Goal: Task Accomplishment & Management: Manage account settings

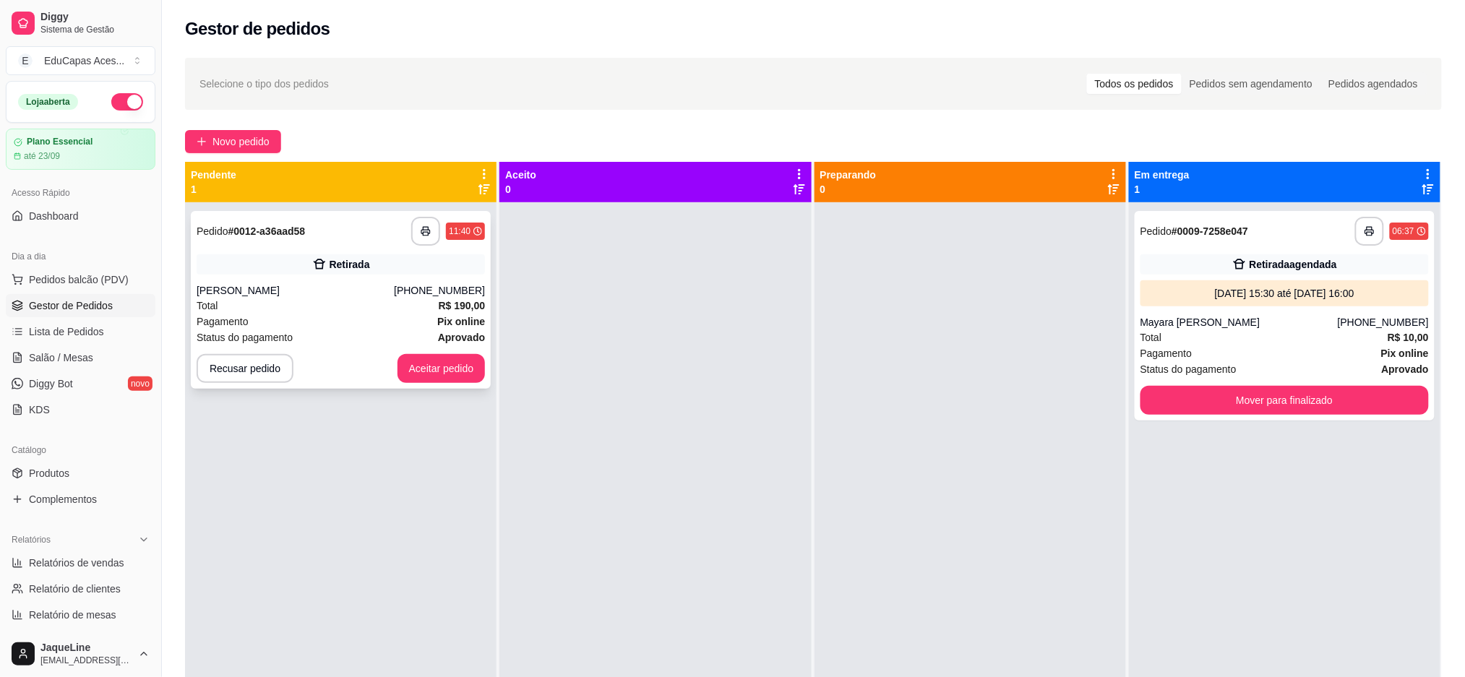
click at [359, 291] on div "[PERSON_NAME]" at bounding box center [295, 290] width 197 height 14
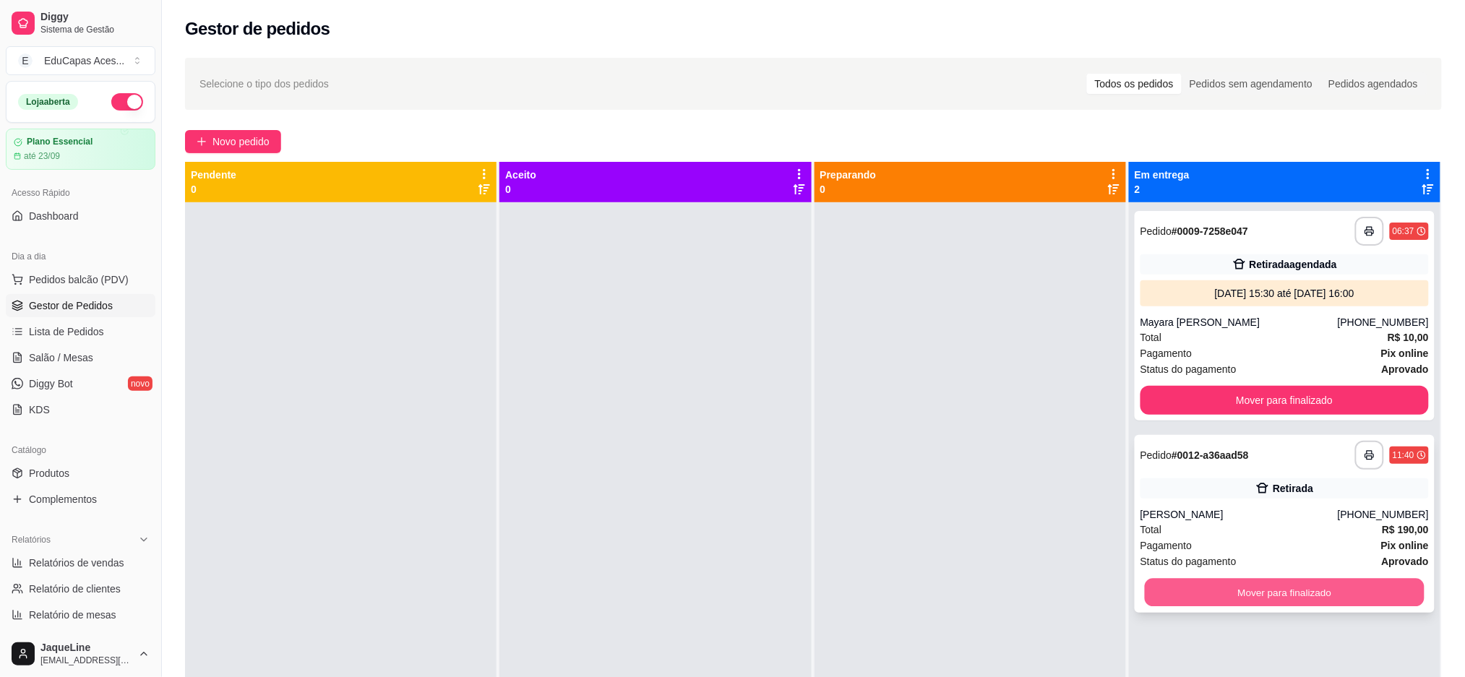
click at [1264, 596] on button "Mover para finalizado" at bounding box center [1285, 593] width 280 height 28
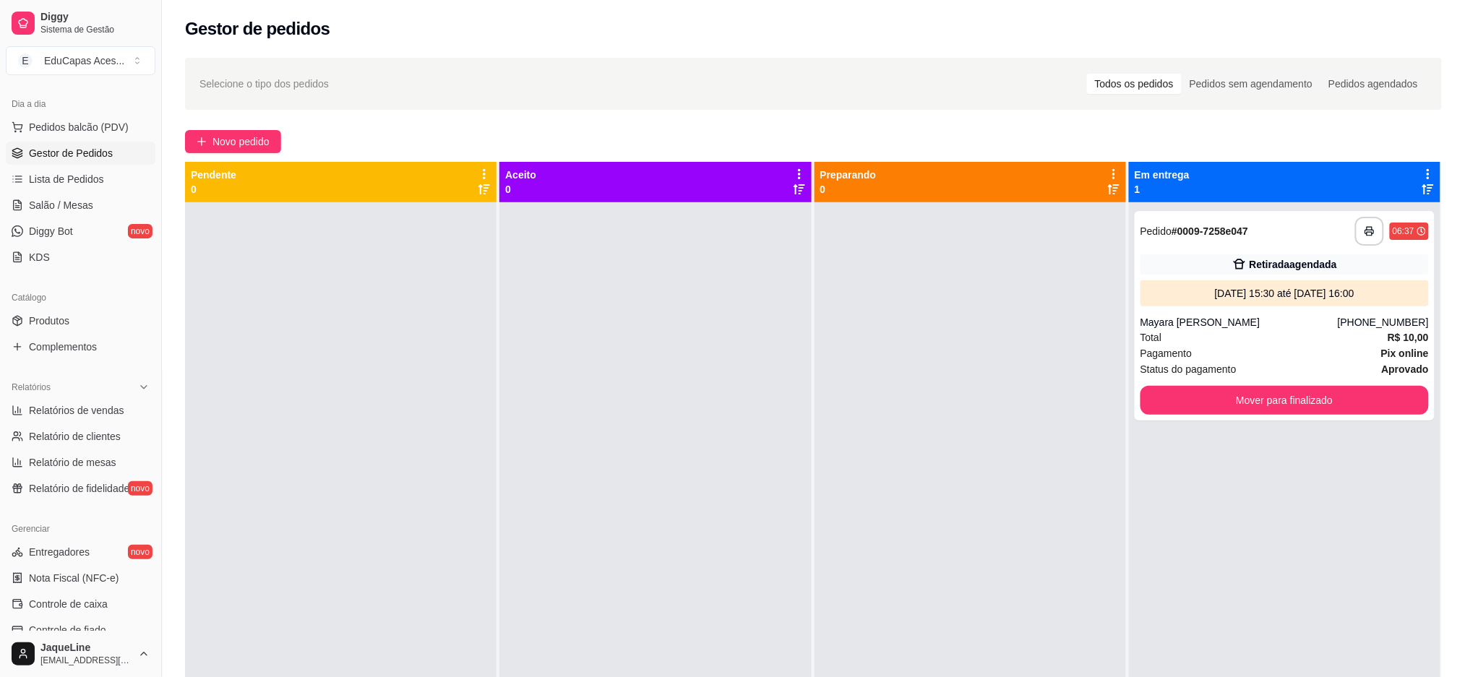
scroll to position [155, 0]
click at [95, 410] on span "Relatórios de vendas" at bounding box center [76, 407] width 95 height 14
select select "ALL"
select select "0"
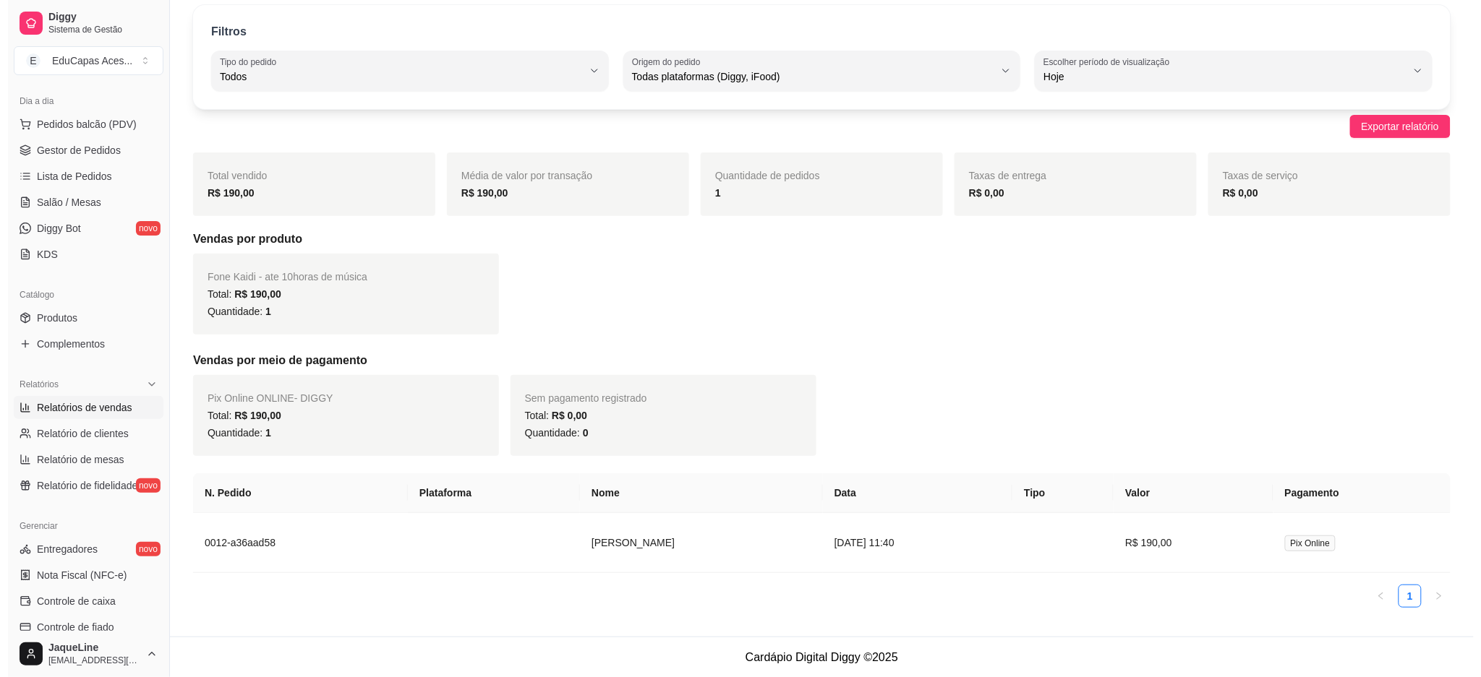
scroll to position [53, 0]
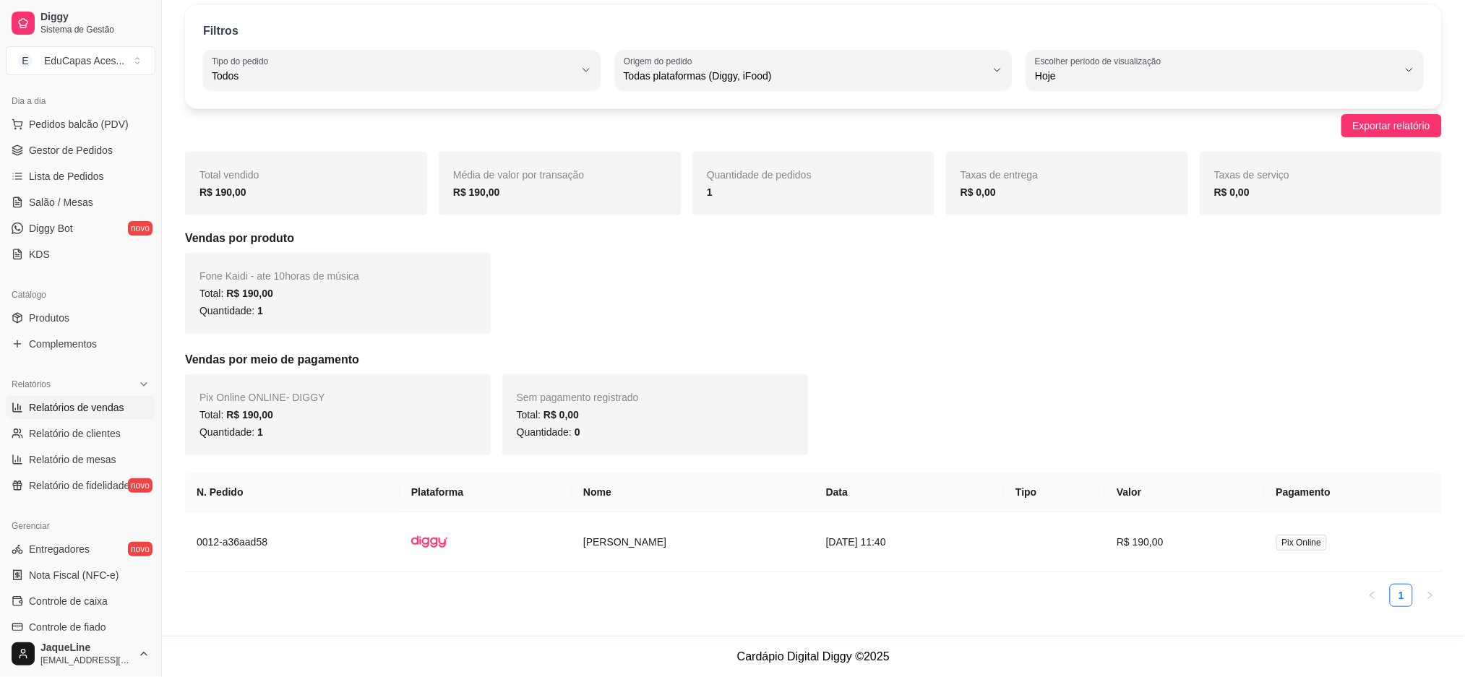
click at [329, 320] on div "Fone Kaidi - ate 10horas de música Total: R$ 190,00 Quantidade: 1" at bounding box center [338, 293] width 306 height 81
click at [513, 527] on td at bounding box center [486, 543] width 172 height 60
click at [499, 547] on td at bounding box center [486, 543] width 172 height 60
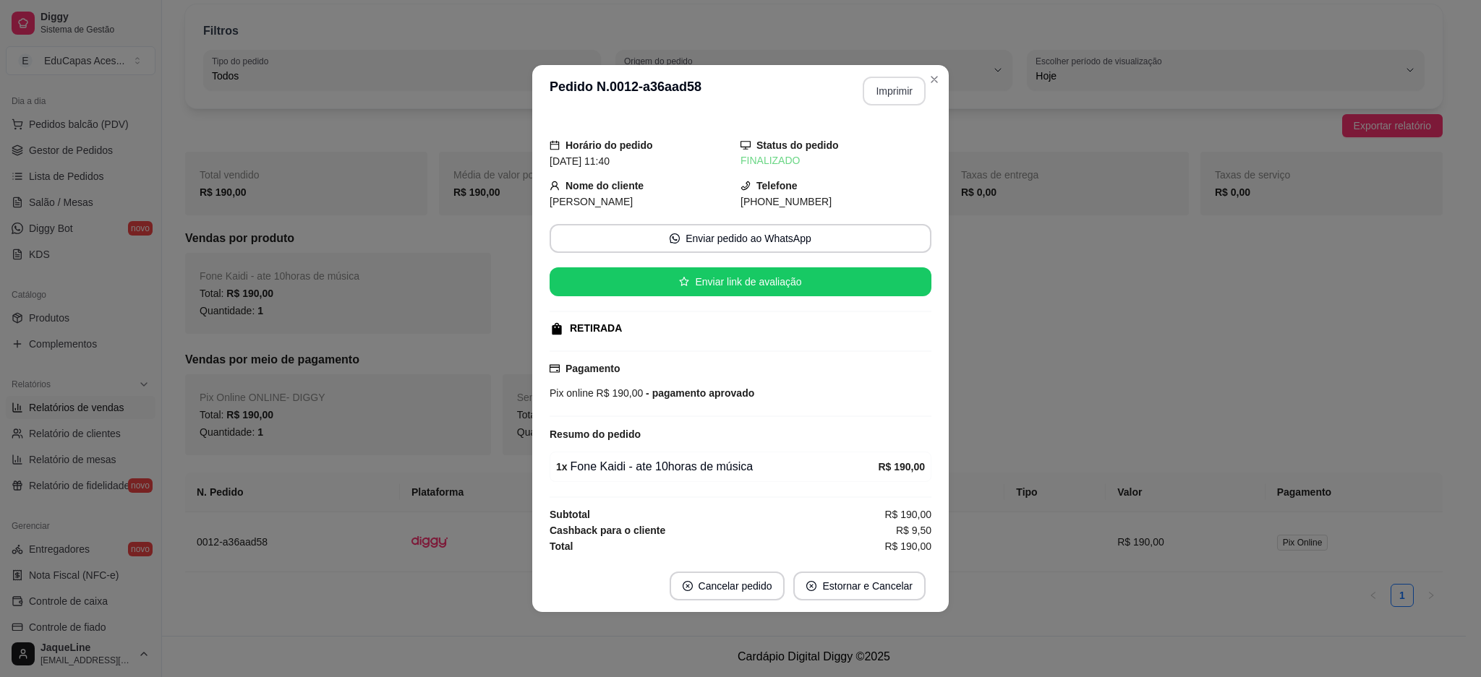
click at [884, 87] on button "Imprimir" at bounding box center [893, 91] width 63 height 29
click at [908, 95] on button "Imprimir" at bounding box center [893, 91] width 63 height 29
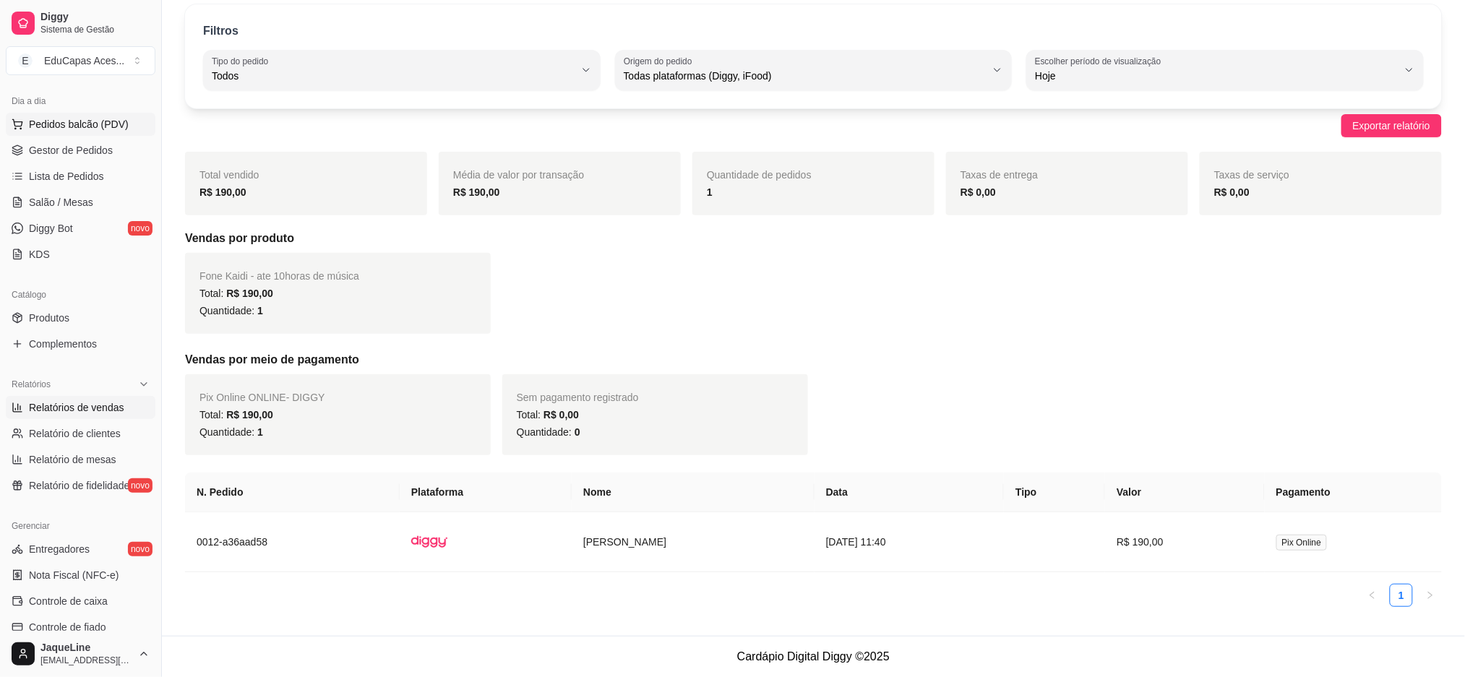
click at [38, 119] on span "Pedidos balcão (PDV)" at bounding box center [79, 124] width 100 height 14
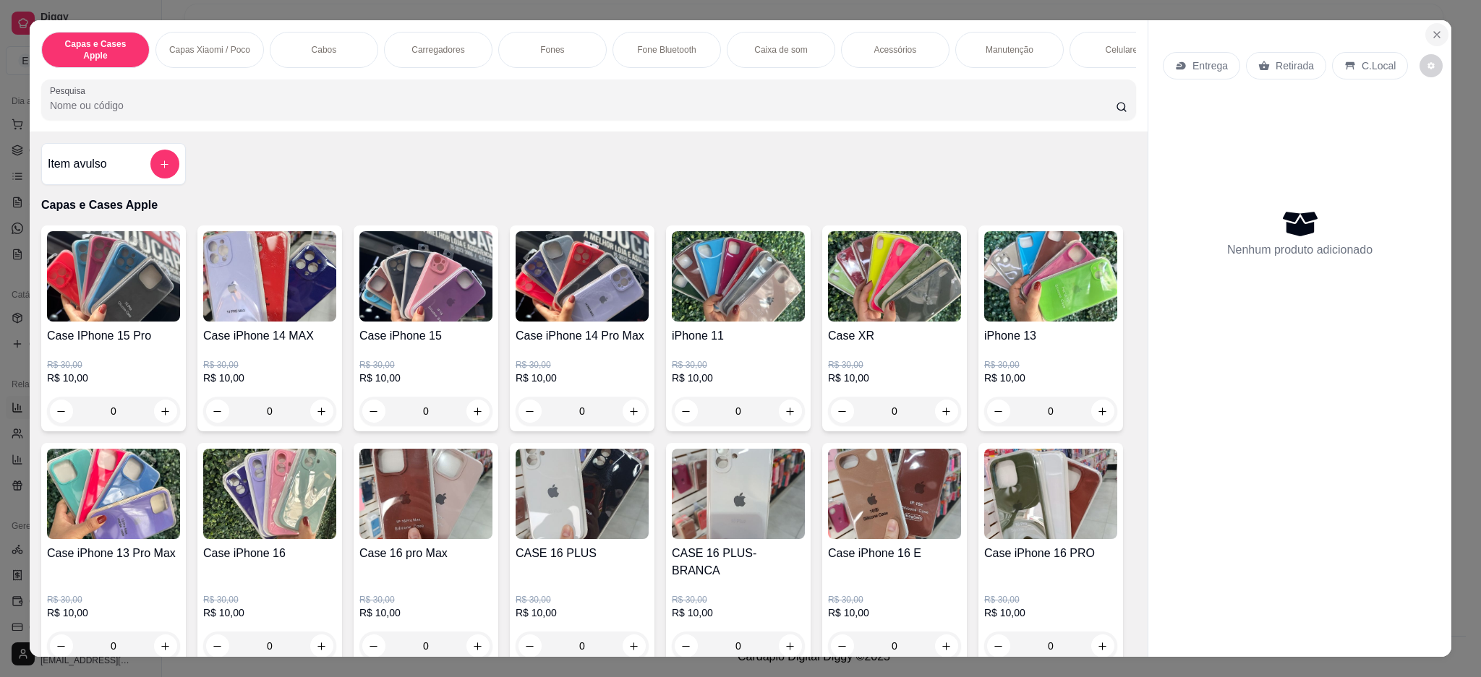
click at [1431, 36] on icon "Close" at bounding box center [1437, 35] width 12 height 12
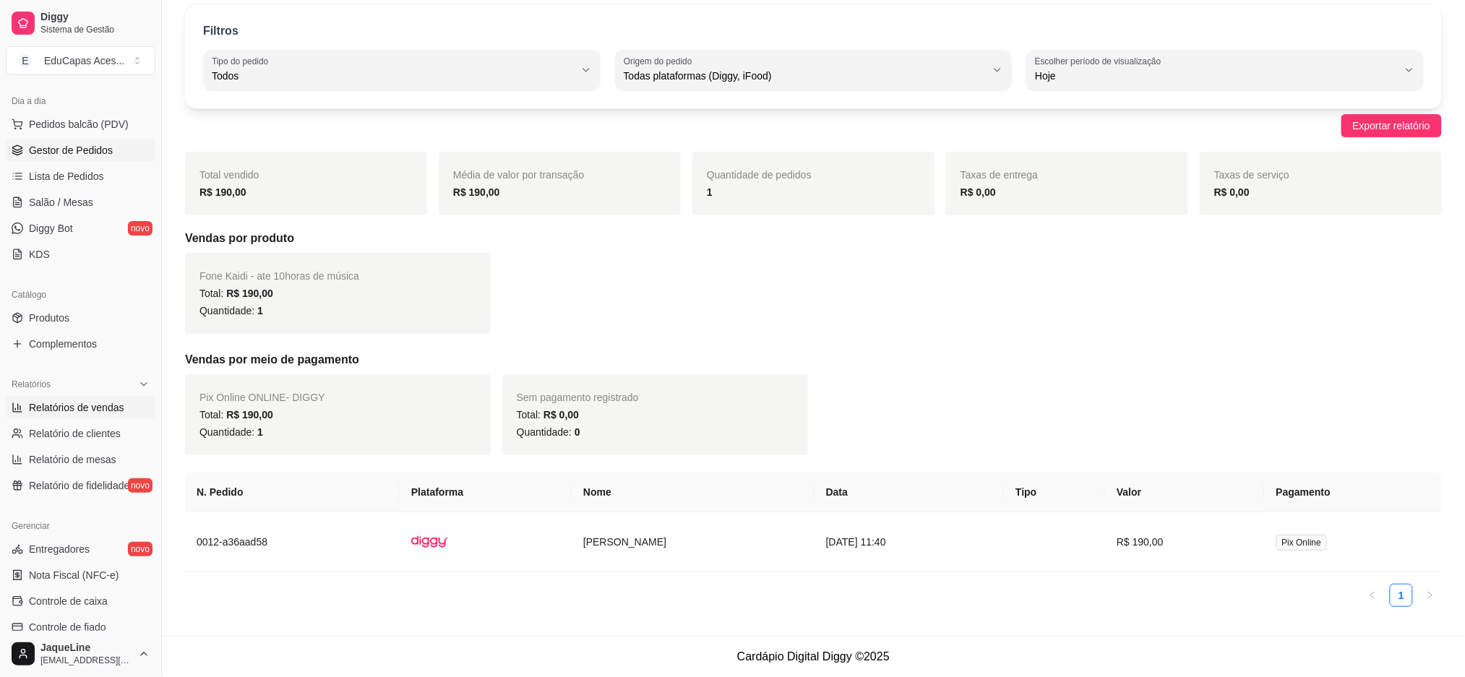
click at [64, 143] on span "Gestor de Pedidos" at bounding box center [71, 150] width 84 height 14
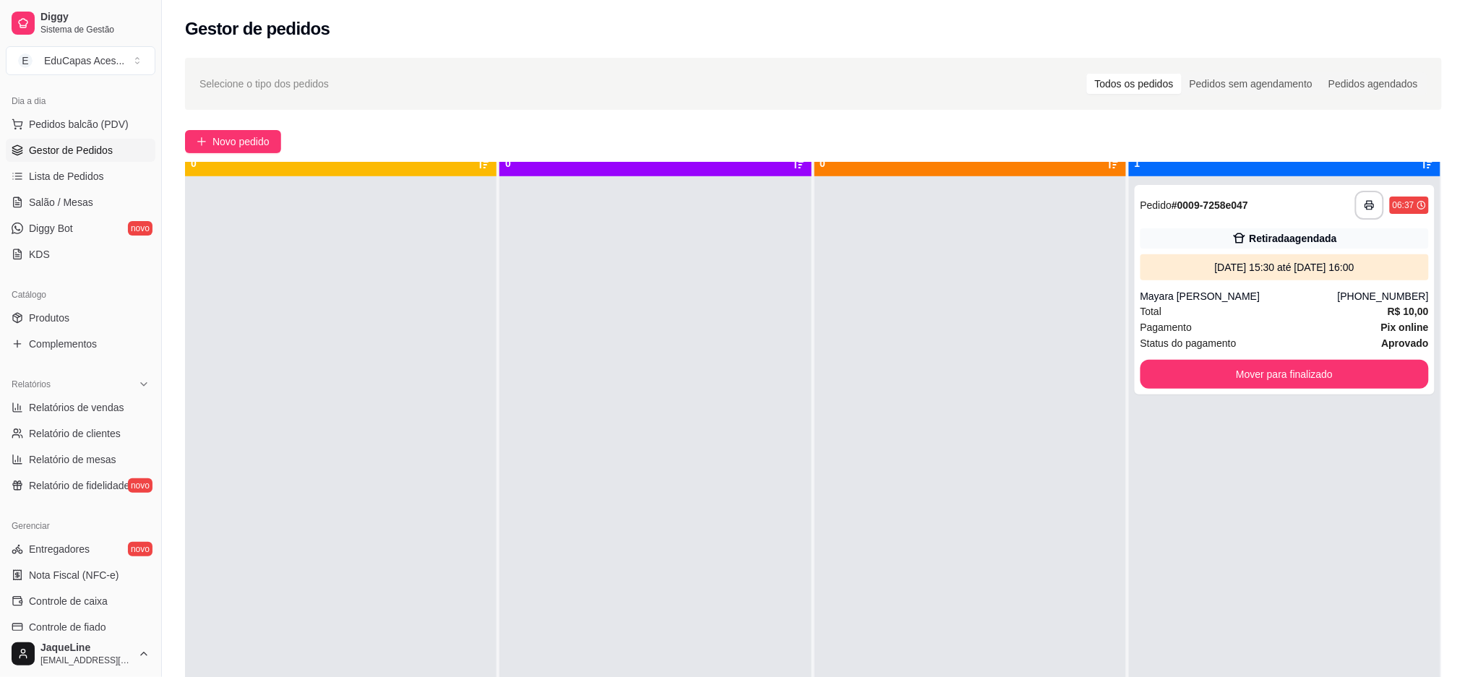
scroll to position [40, 0]
